Goal: Information Seeking & Learning: Learn about a topic

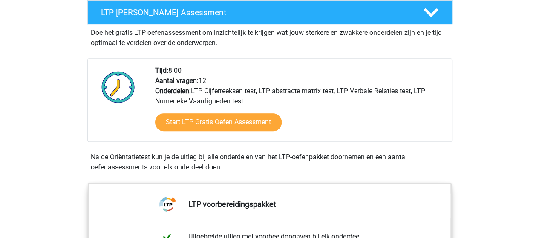
scroll to position [165, 0]
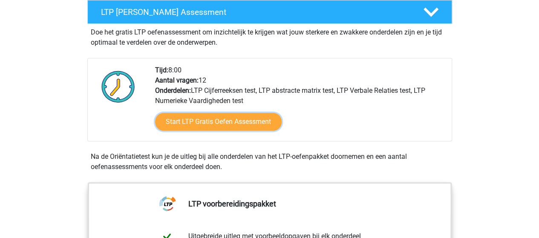
click at [202, 126] on link "Start LTP Gratis Oefen Assessment" at bounding box center [218, 122] width 127 height 18
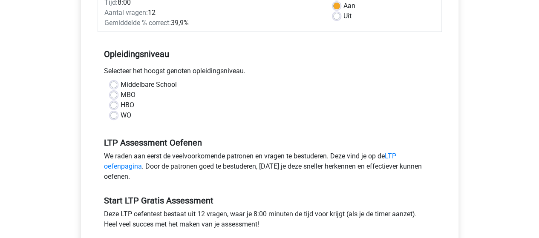
scroll to position [169, 0]
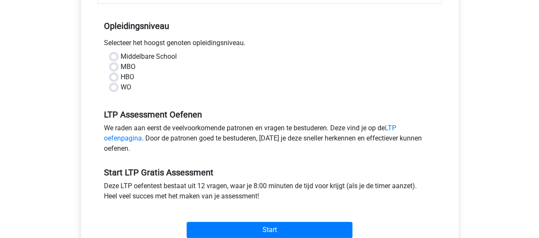
click at [121, 87] on label "WO" at bounding box center [126, 87] width 11 height 10
click at [112, 87] on input "WO" at bounding box center [113, 86] width 7 height 9
radio input "true"
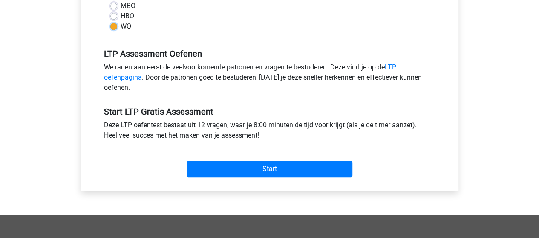
scroll to position [236, 0]
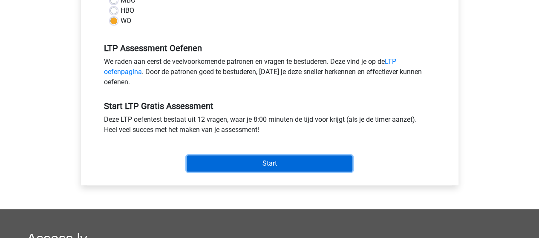
click at [278, 159] on input "Start" at bounding box center [270, 164] width 166 height 16
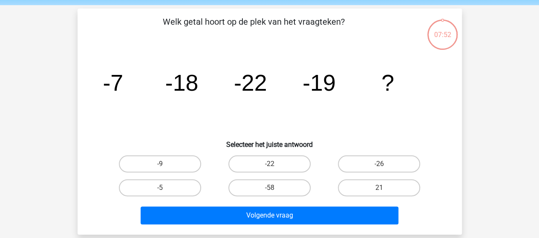
scroll to position [31, 0]
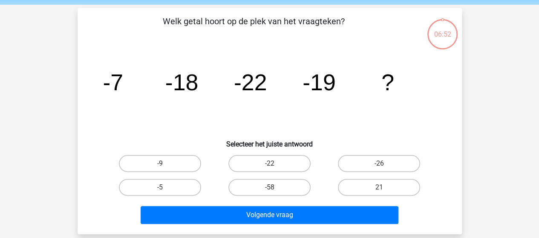
click at [193, 132] on icon "image/svg+xml -7 -18 -22 -19 ?" at bounding box center [270, 90] width 344 height 86
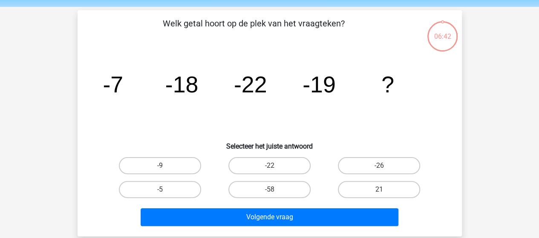
scroll to position [29, 0]
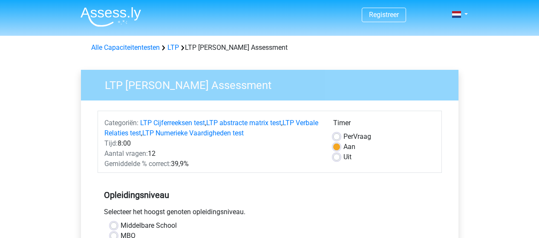
scroll to position [236, 0]
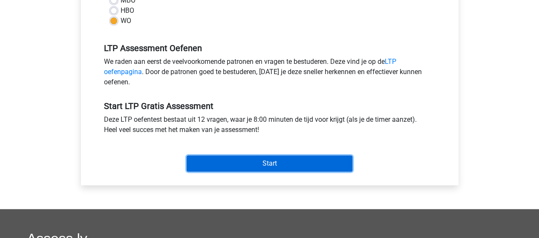
click at [275, 163] on input "Start" at bounding box center [270, 164] width 166 height 16
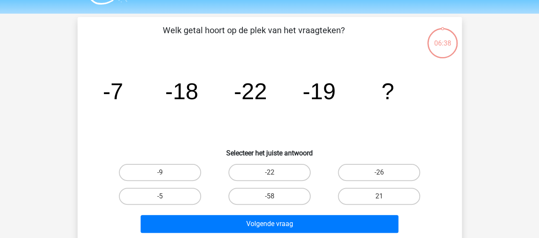
scroll to position [25, 0]
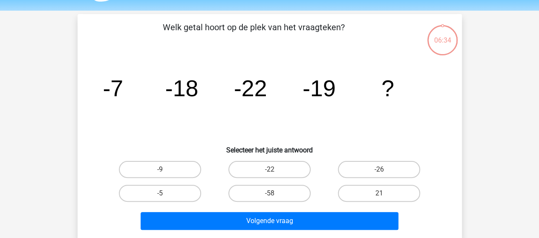
click at [181, 189] on label "-5" at bounding box center [160, 193] width 82 height 17
click at [165, 194] on input "-5" at bounding box center [163, 197] width 6 height 6
radio input "true"
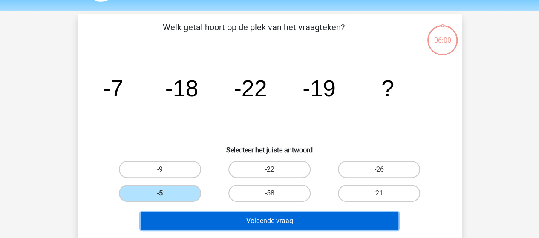
click at [242, 226] on button "Volgende vraag" at bounding box center [270, 221] width 258 height 18
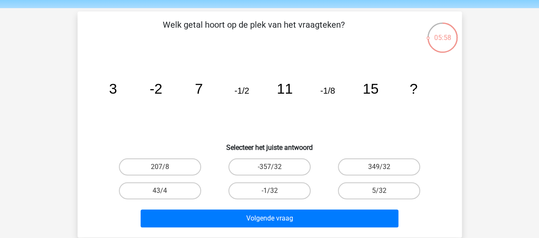
scroll to position [27, 0]
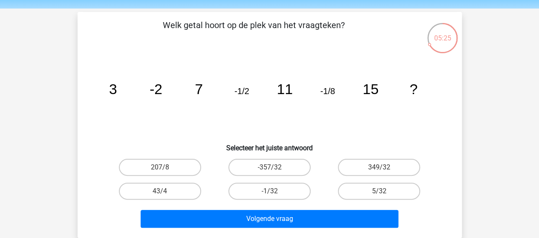
click at [442, 128] on div "image/svg+xml 3 -2 7 -1/2 11 -1/8 15 ?" at bounding box center [269, 94] width 357 height 86
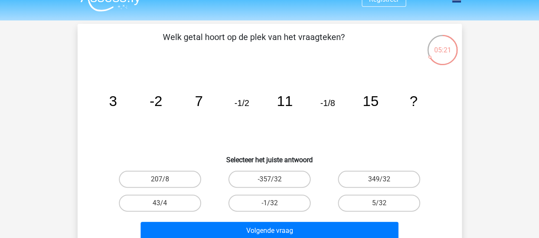
scroll to position [14, 0]
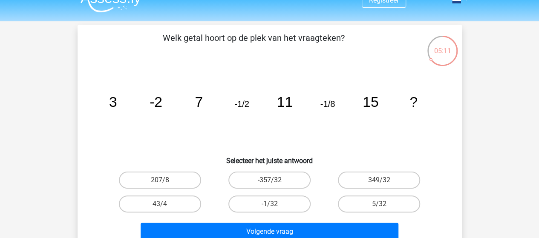
click at [469, 185] on div "05:11 Vraag 2 van de 12 Categorie: LTP gratis assessment Welk getal hoort op de…" at bounding box center [269, 138] width 405 height 226
click at [398, 207] on label "5/32" at bounding box center [379, 204] width 82 height 17
click at [385, 207] on input "5/32" at bounding box center [383, 207] width 6 height 6
radio input "true"
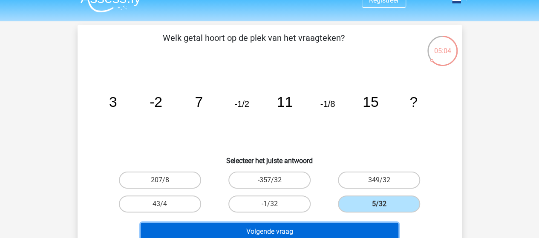
click at [348, 225] on button "Volgende vraag" at bounding box center [270, 232] width 258 height 18
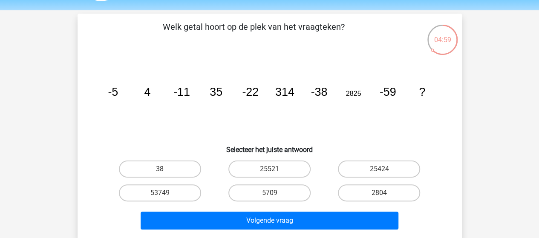
scroll to position [26, 0]
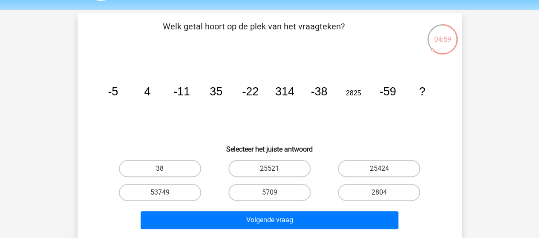
click at [445, 131] on div "image/svg+xml -5 4 -11 35 -22 314 -38 2825 -59 ?" at bounding box center [269, 95] width 357 height 86
click at [351, 190] on label "2804" at bounding box center [379, 192] width 82 height 17
click at [380, 193] on input "2804" at bounding box center [383, 196] width 6 height 6
radio input "true"
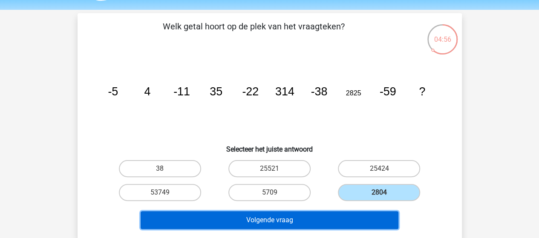
click at [339, 214] on button "Volgende vraag" at bounding box center [270, 220] width 258 height 18
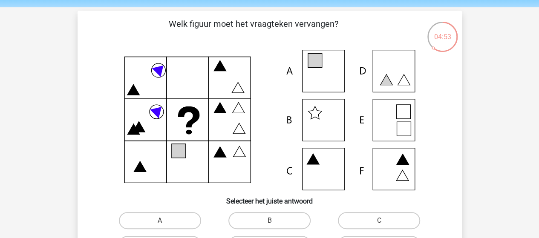
scroll to position [28, 0]
click at [452, 175] on div "Welk figuur moet het vraagteken vervangen? Selecteer het juiste antwoord A" at bounding box center [270, 151] width 378 height 267
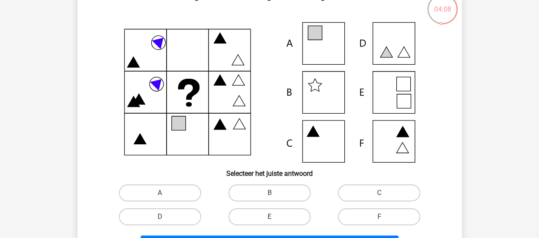
scroll to position [44, 0]
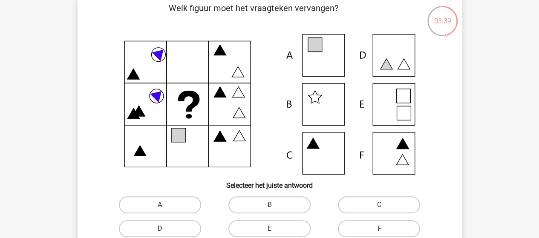
click at [141, 57] on icon at bounding box center [270, 104] width 344 height 141
click at [396, 235] on label "F" at bounding box center [379, 228] width 82 height 17
click at [385, 235] on input "F" at bounding box center [383, 232] width 6 height 6
radio input "true"
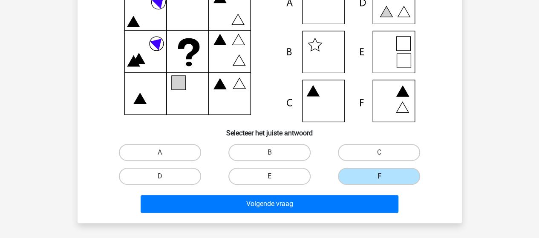
scroll to position [98, 0]
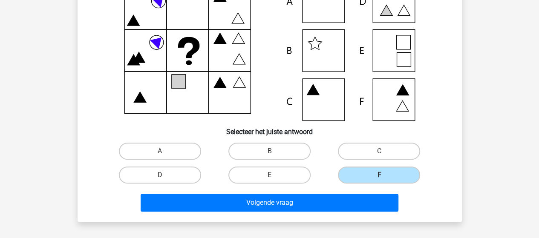
click at [171, 147] on label "A" at bounding box center [160, 151] width 82 height 17
click at [165, 151] on input "A" at bounding box center [163, 154] width 6 height 6
radio input "true"
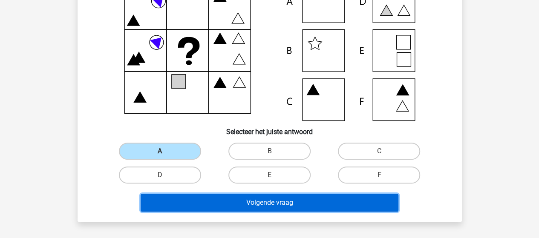
click at [243, 197] on button "Volgende vraag" at bounding box center [270, 203] width 258 height 18
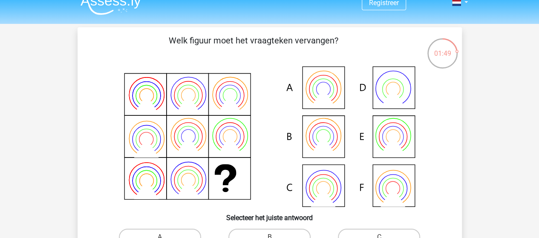
scroll to position [23, 0]
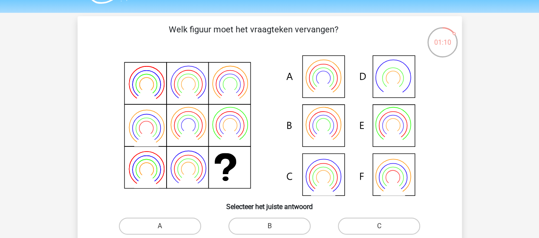
click at [191, 162] on icon at bounding box center [270, 125] width 344 height 141
click at [140, 97] on icon at bounding box center [146, 93] width 24 height 20
click at [130, 184] on icon at bounding box center [270, 125] width 344 height 141
click at [263, 223] on label "B" at bounding box center [270, 226] width 82 height 17
click at [269, 226] on input "B" at bounding box center [272, 229] width 6 height 6
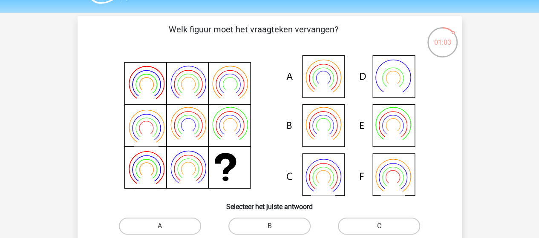
radio input "true"
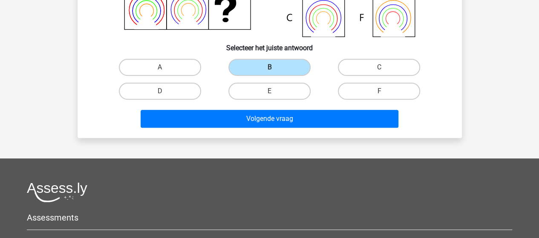
scroll to position [194, 0]
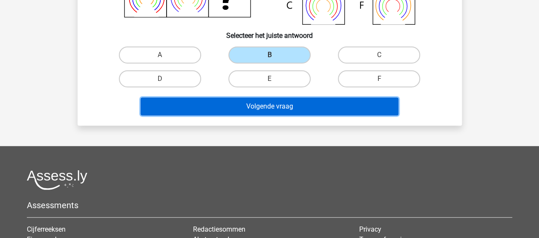
click at [296, 111] on button "Volgende vraag" at bounding box center [270, 107] width 258 height 18
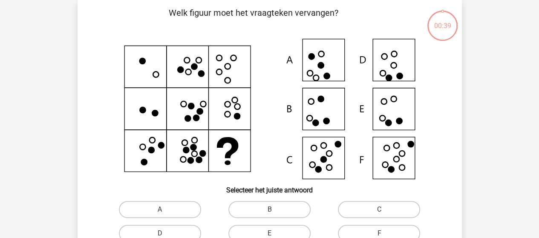
scroll to position [39, 0]
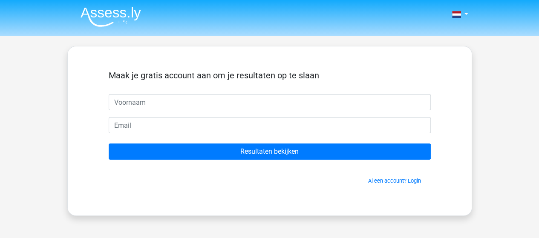
click at [217, 99] on input "text" at bounding box center [270, 102] width 322 height 16
type input "[PERSON_NAME]"
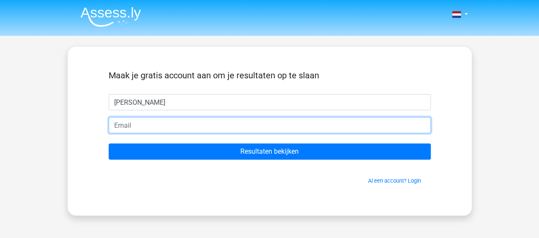
type input "P"
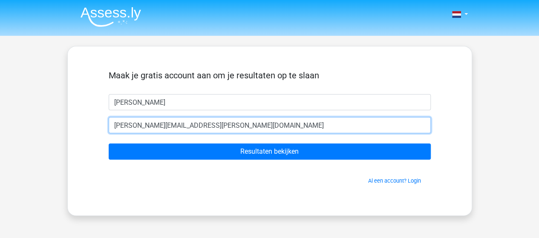
type input "[PERSON_NAME][EMAIL_ADDRESS][DOMAIN_NAME]"
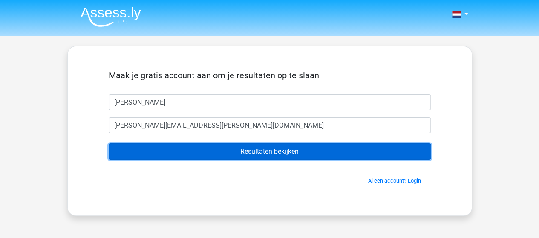
click at [109, 144] on input "Resultaten bekijken" at bounding box center [270, 152] width 322 height 16
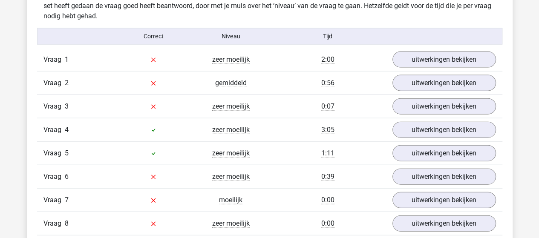
scroll to position [925, 0]
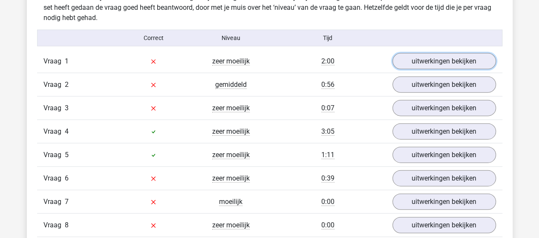
click at [432, 66] on link "uitwerkingen bekijken" at bounding box center [445, 61] width 104 height 16
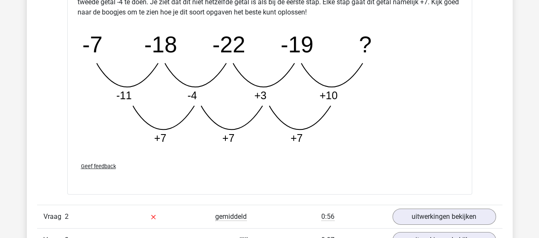
scroll to position [1230, 0]
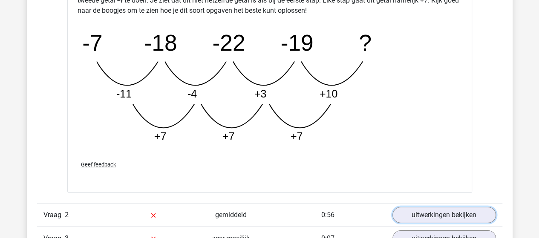
click at [429, 215] on link "uitwerkingen bekijken" at bounding box center [445, 215] width 104 height 16
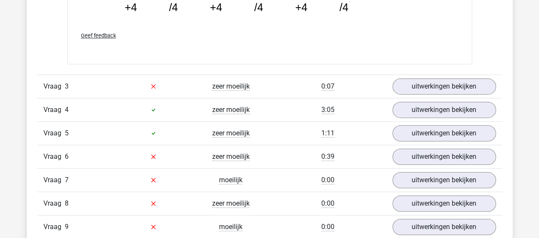
scroll to position [1804, 0]
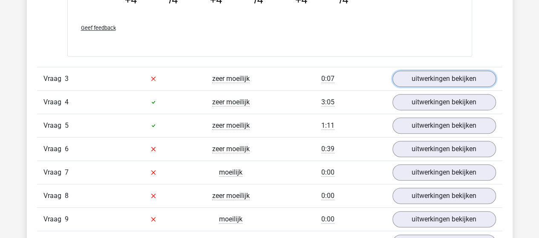
click at [443, 75] on link "uitwerkingen bekijken" at bounding box center [445, 79] width 104 height 16
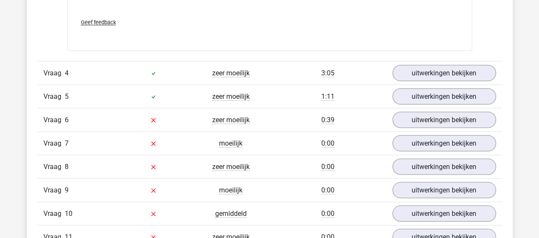
scroll to position [2353, 0]
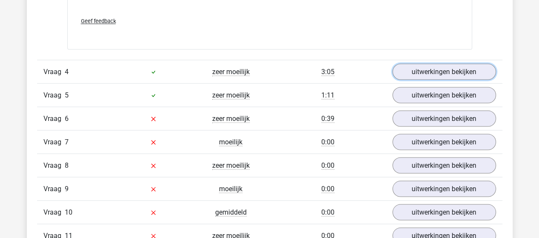
click at [423, 69] on link "uitwerkingen bekijken" at bounding box center [445, 72] width 104 height 16
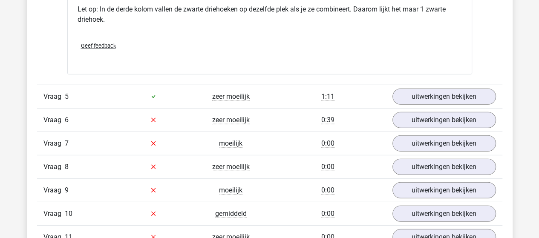
scroll to position [2749, 0]
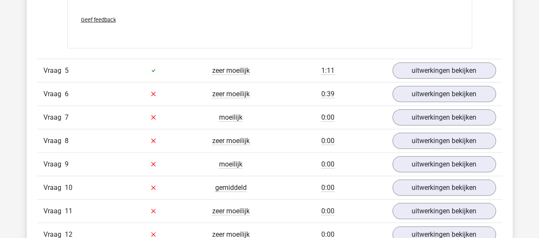
click at [435, 82] on div "Vraag 6 zeer moeilijk 0:39 uitwerkingen bekijken" at bounding box center [270, 93] width 466 height 23
click at [427, 68] on link "uitwerkingen bekijken" at bounding box center [445, 71] width 104 height 16
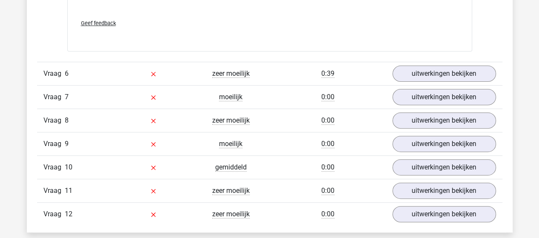
scroll to position [3335, 0]
click at [403, 68] on link "uitwerkingen bekijken" at bounding box center [445, 73] width 104 height 16
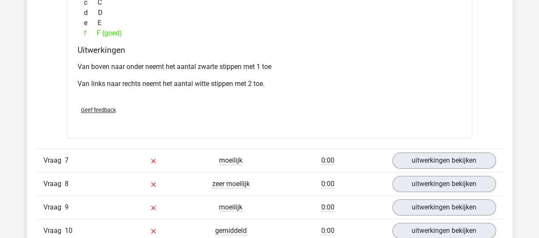
scroll to position [3677, 0]
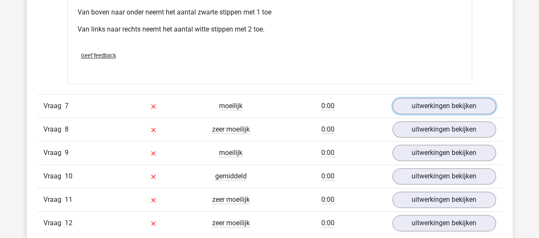
click at [415, 98] on link "uitwerkingen bekijken" at bounding box center [445, 106] width 104 height 16
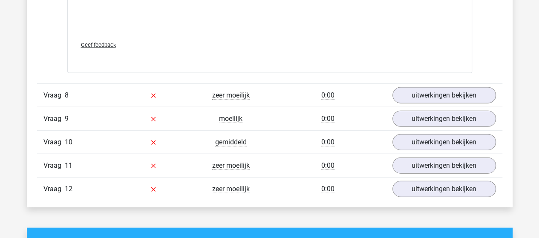
scroll to position [4155, 0]
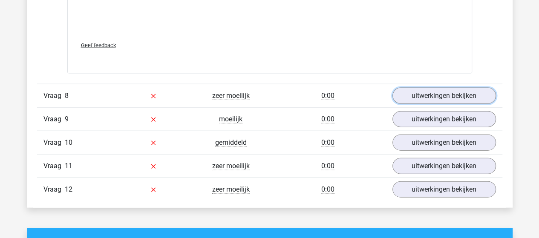
click at [437, 88] on link "uitwerkingen bekijken" at bounding box center [445, 96] width 104 height 16
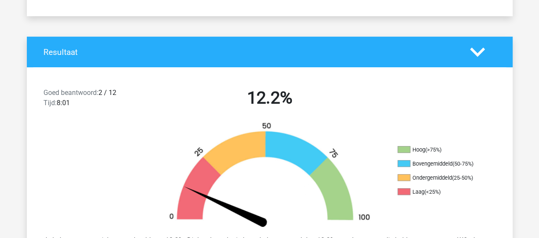
scroll to position [0, 0]
